Goal: Navigation & Orientation: Understand site structure

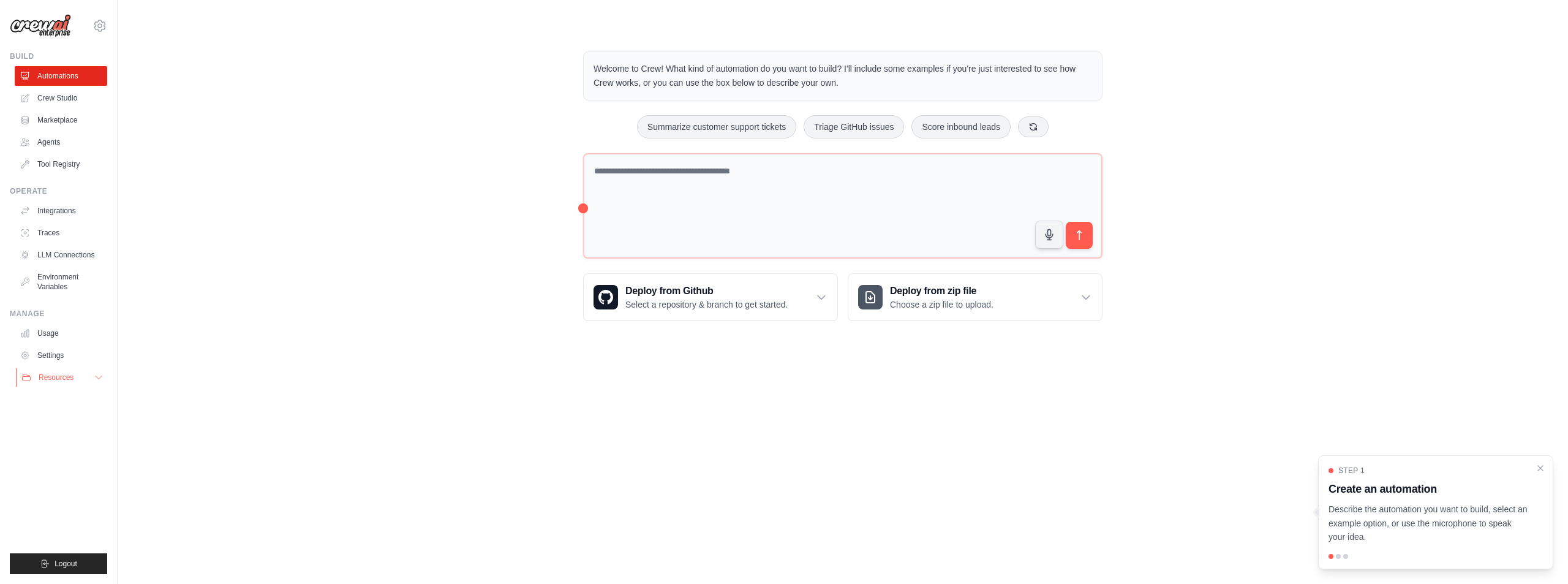
click at [59, 376] on span "Resources" at bounding box center [56, 378] width 35 height 10
click at [50, 287] on link "Environment Variables" at bounding box center [62, 281] width 93 height 29
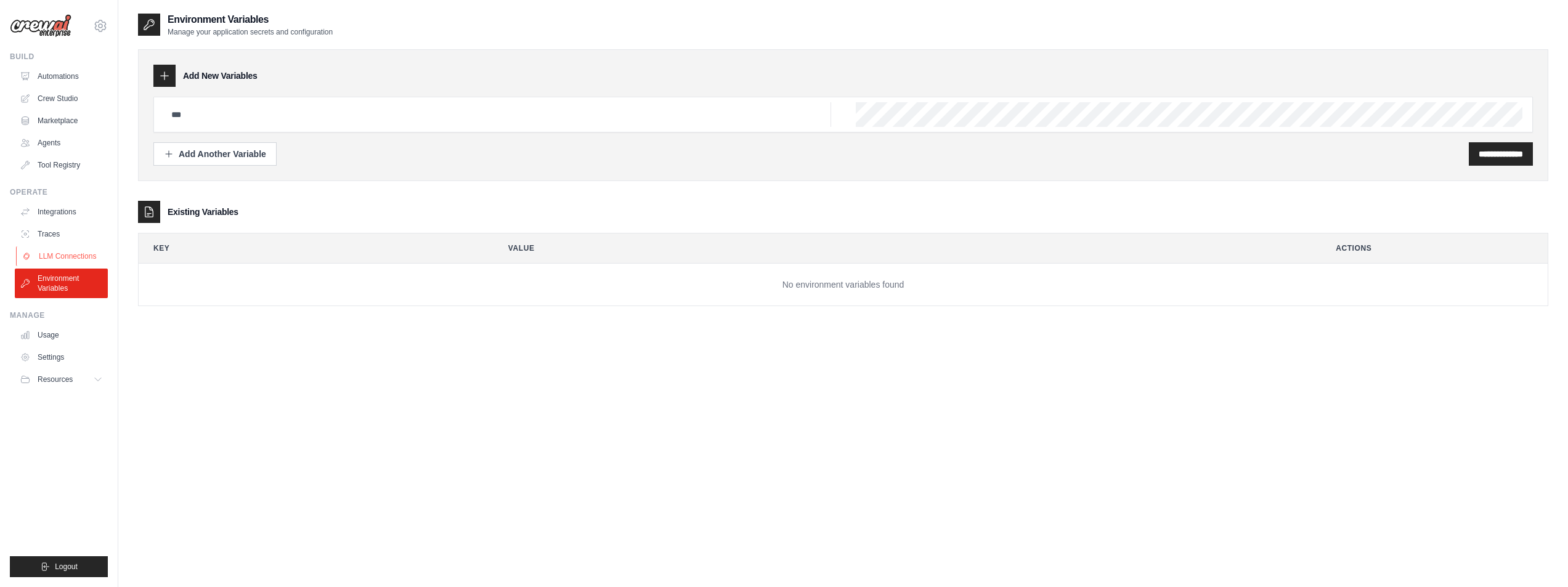
click at [49, 248] on link "LLM Connections" at bounding box center [62, 255] width 93 height 19
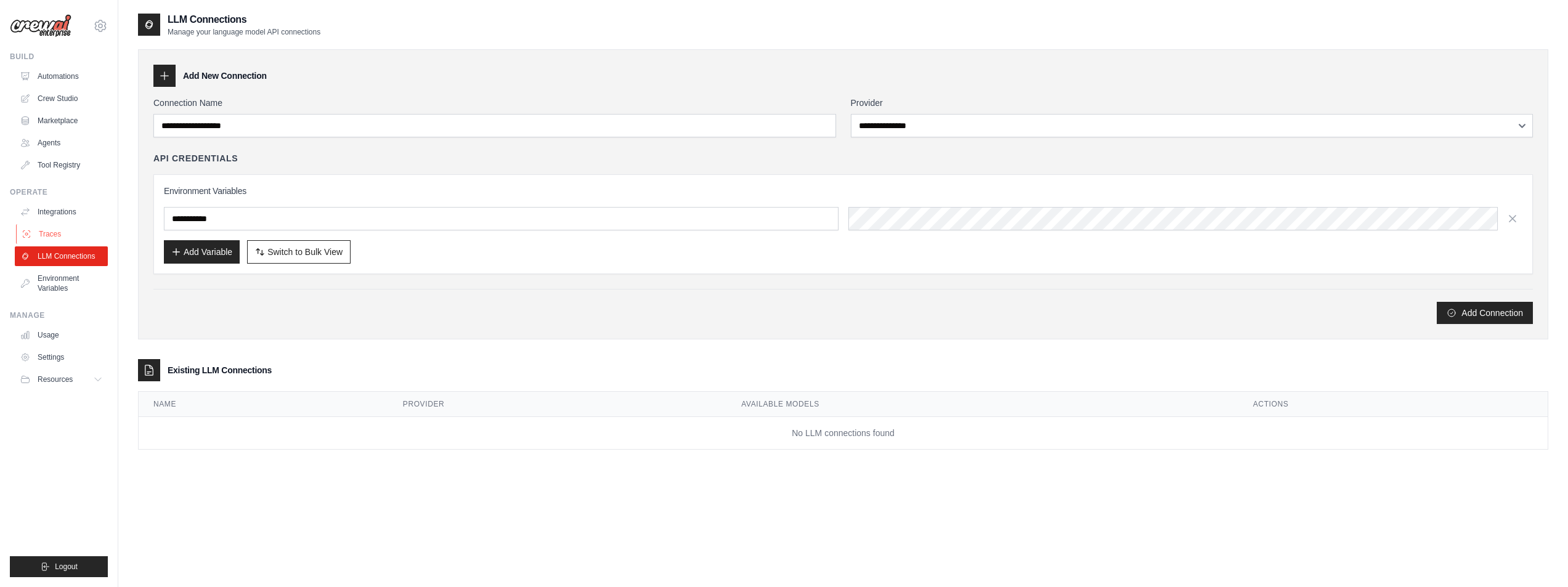
click at [46, 225] on link "Traces" at bounding box center [62, 233] width 93 height 19
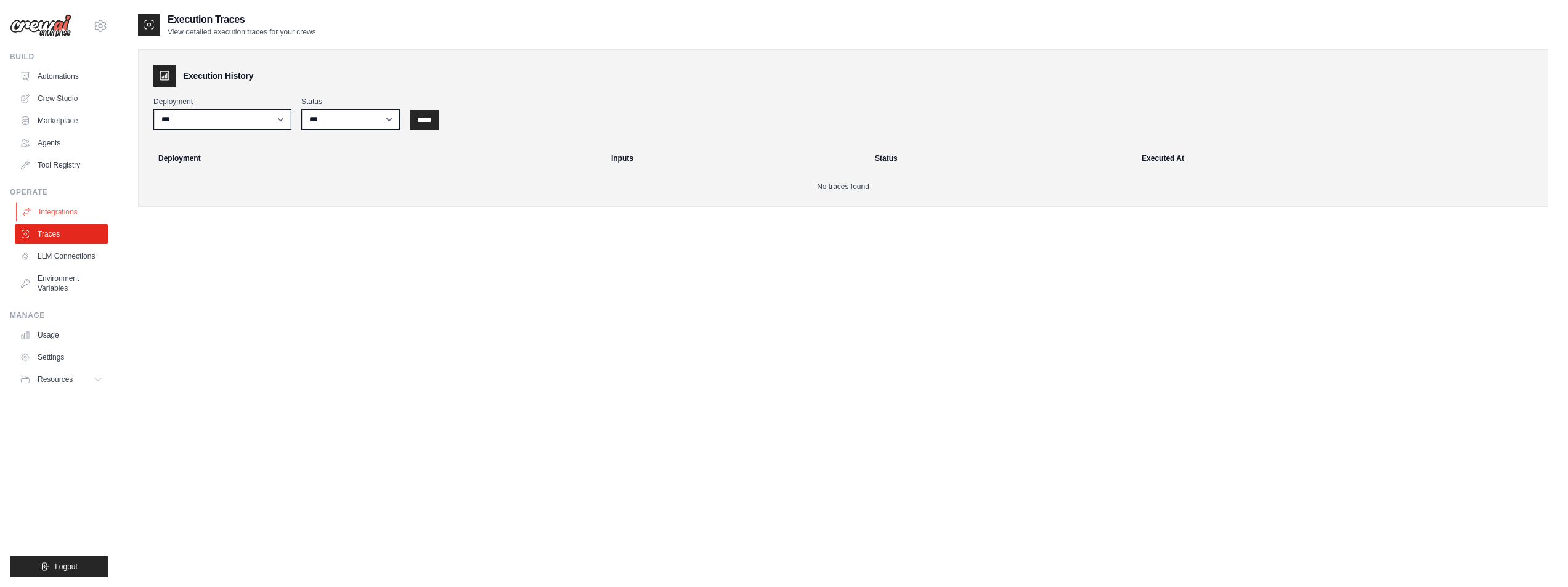
click at [50, 217] on link "Integrations" at bounding box center [62, 211] width 93 height 19
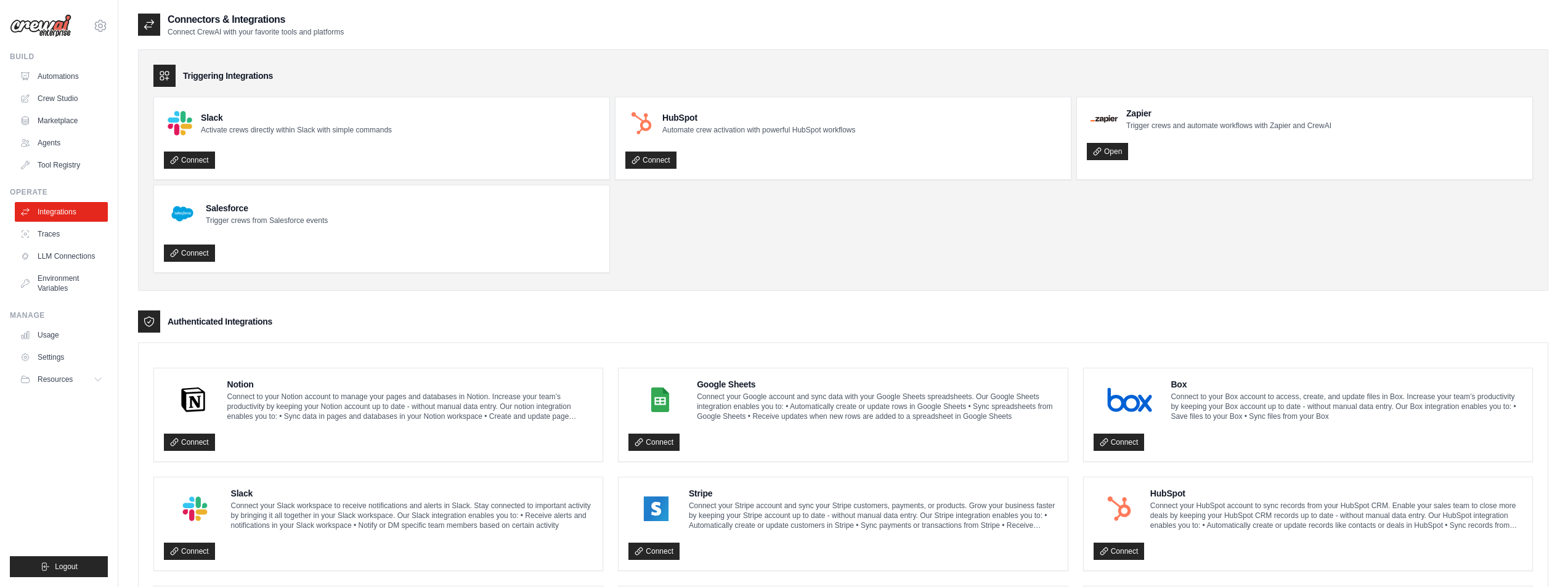
click at [60, 216] on link "Integrations" at bounding box center [62, 211] width 93 height 19
click at [57, 82] on link "Automations" at bounding box center [62, 76] width 93 height 19
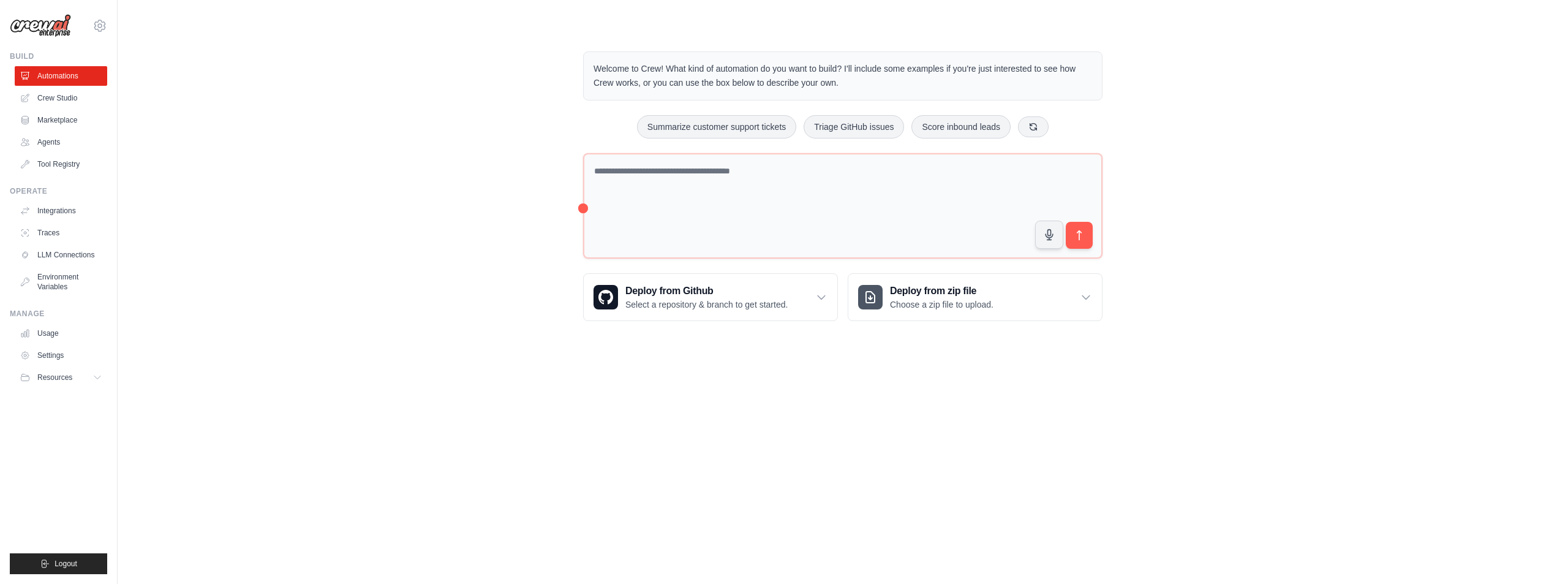
click at [59, 98] on link "Crew Studio" at bounding box center [61, 98] width 93 height 19
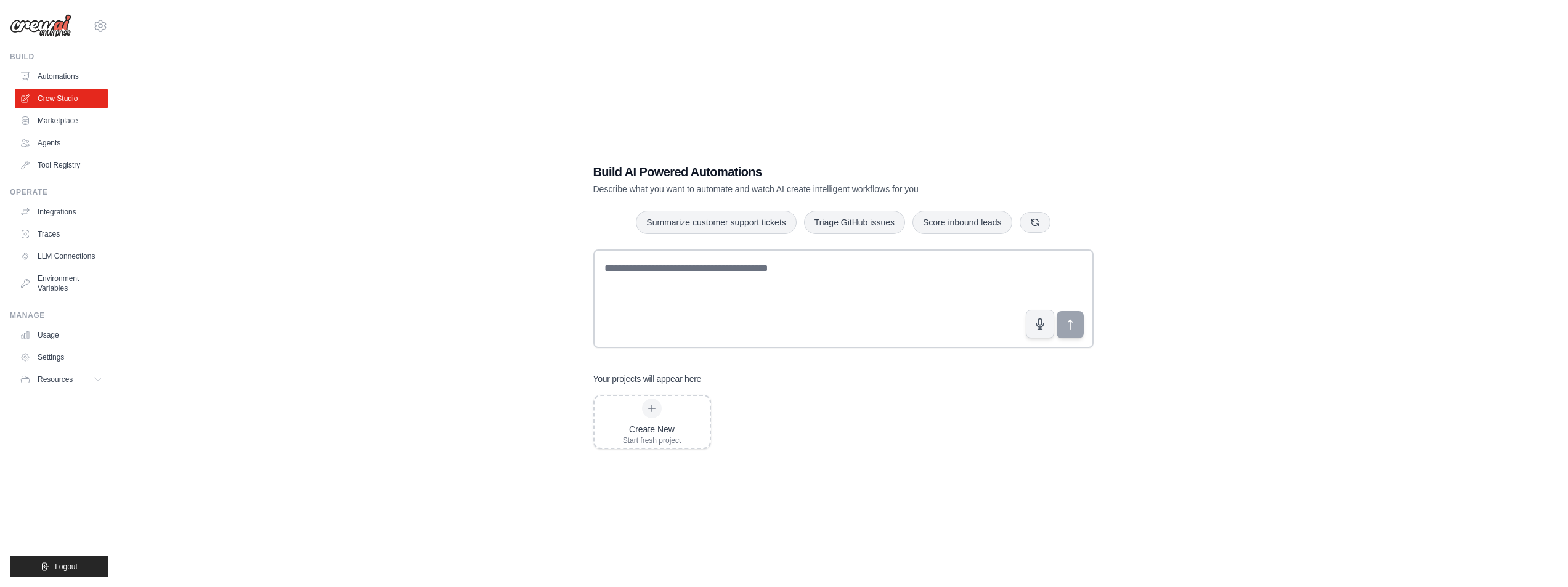
click at [63, 124] on link "Marketplace" at bounding box center [62, 120] width 93 height 19
